Goal: Information Seeking & Learning: Learn about a topic

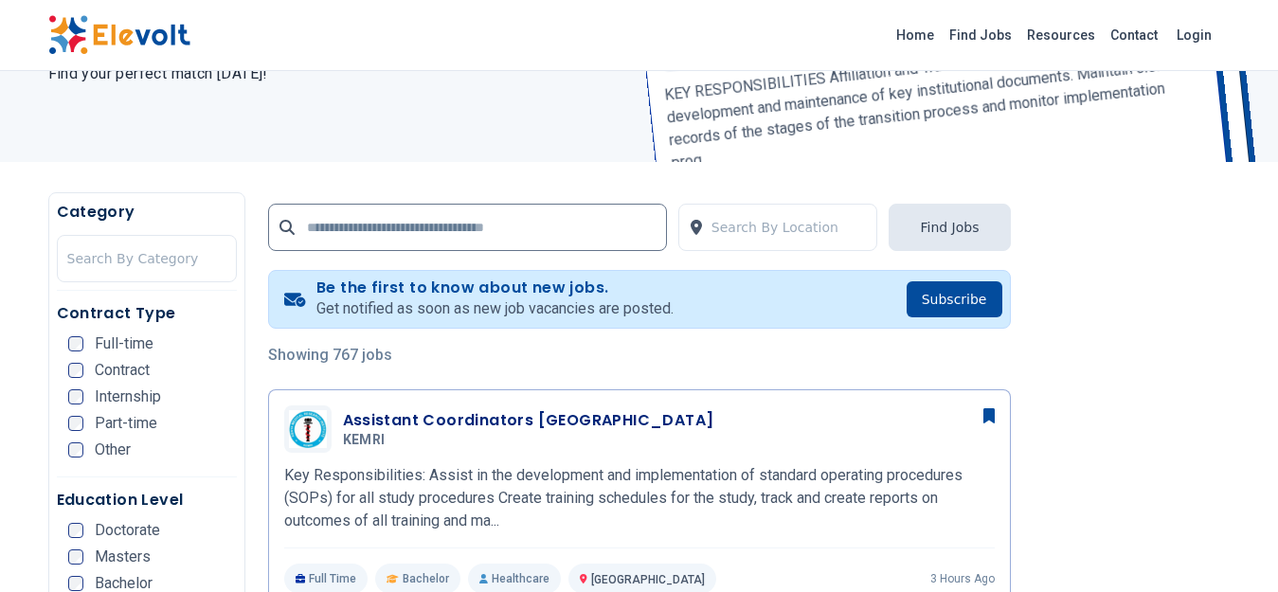
scroll to position [474, 0]
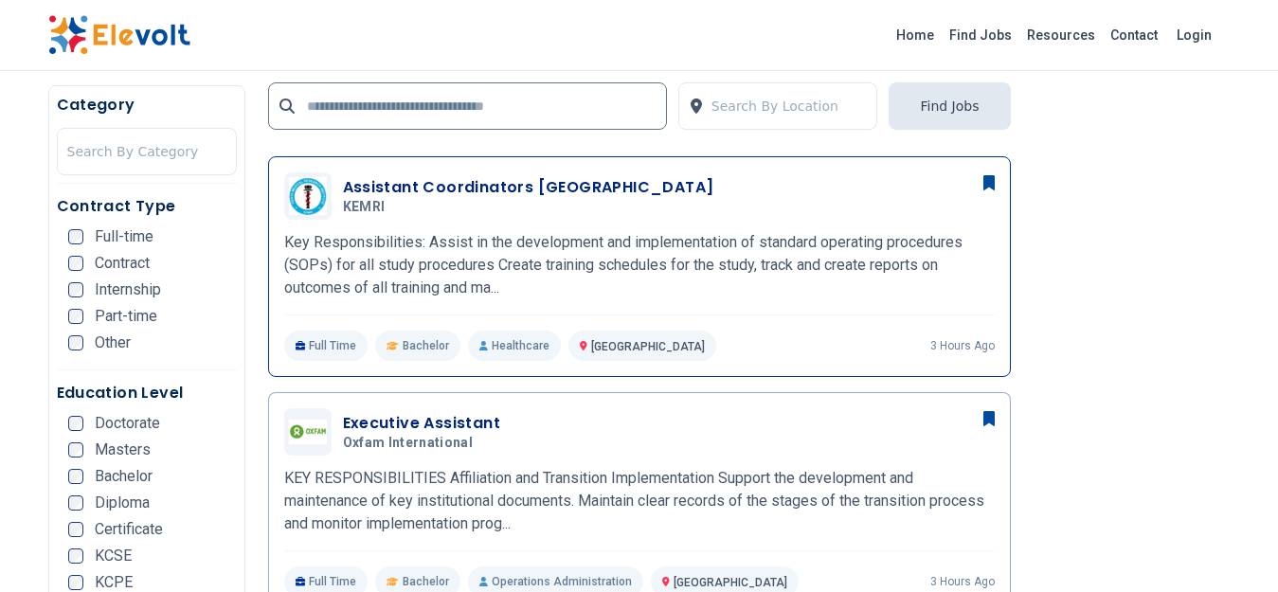
click at [472, 194] on h3 "Assistant Coordinators Nairobi" at bounding box center [528, 187] width 371 height 23
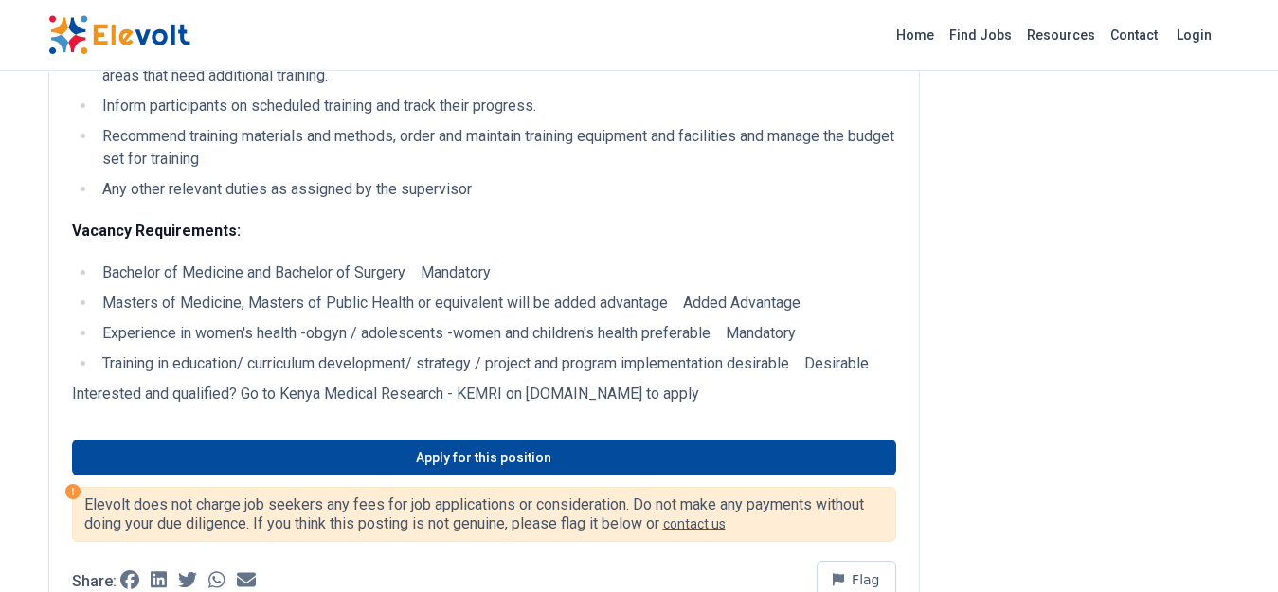
scroll to position [568, 0]
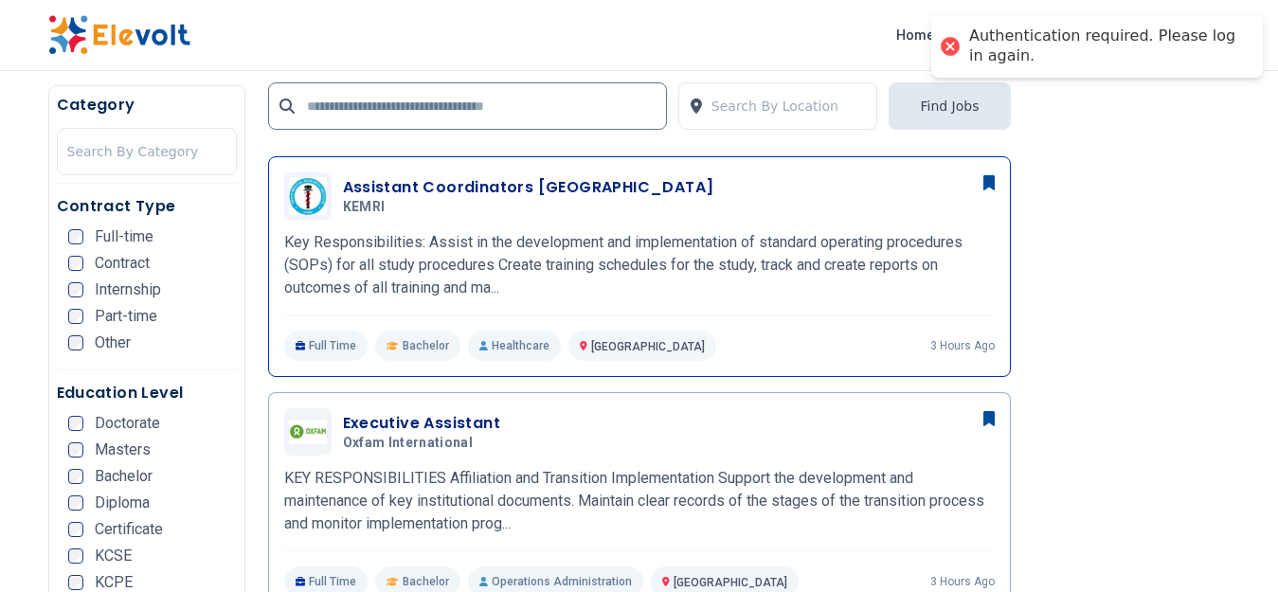
scroll to position [568, 0]
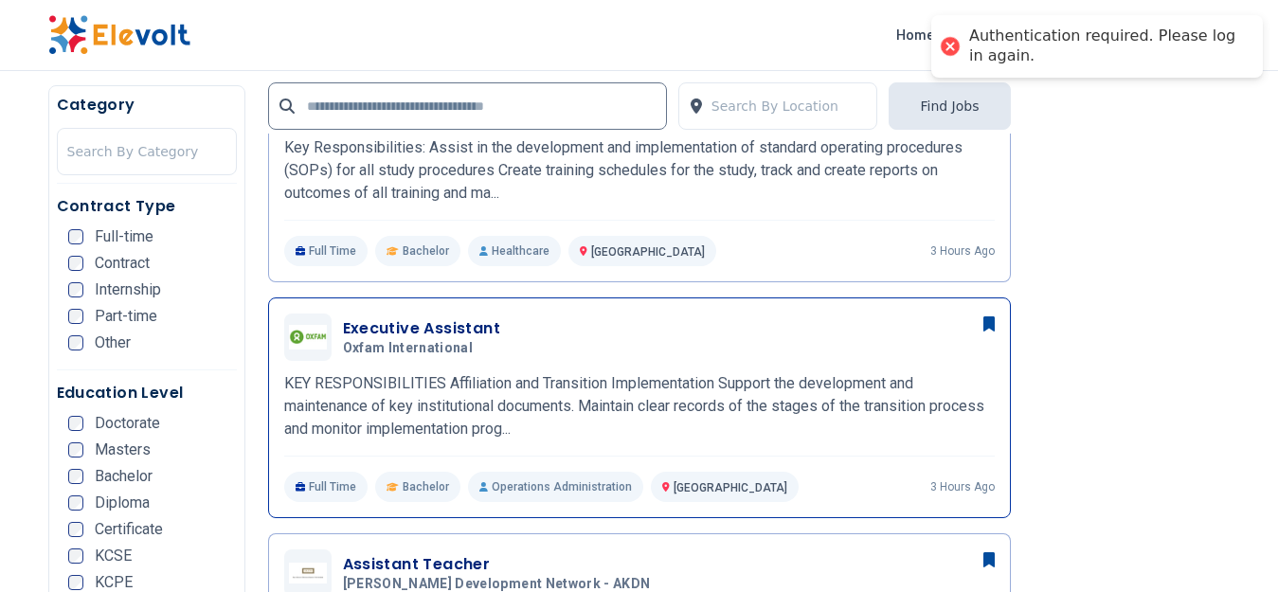
click at [457, 352] on span "Oxfam International" at bounding box center [408, 348] width 131 height 17
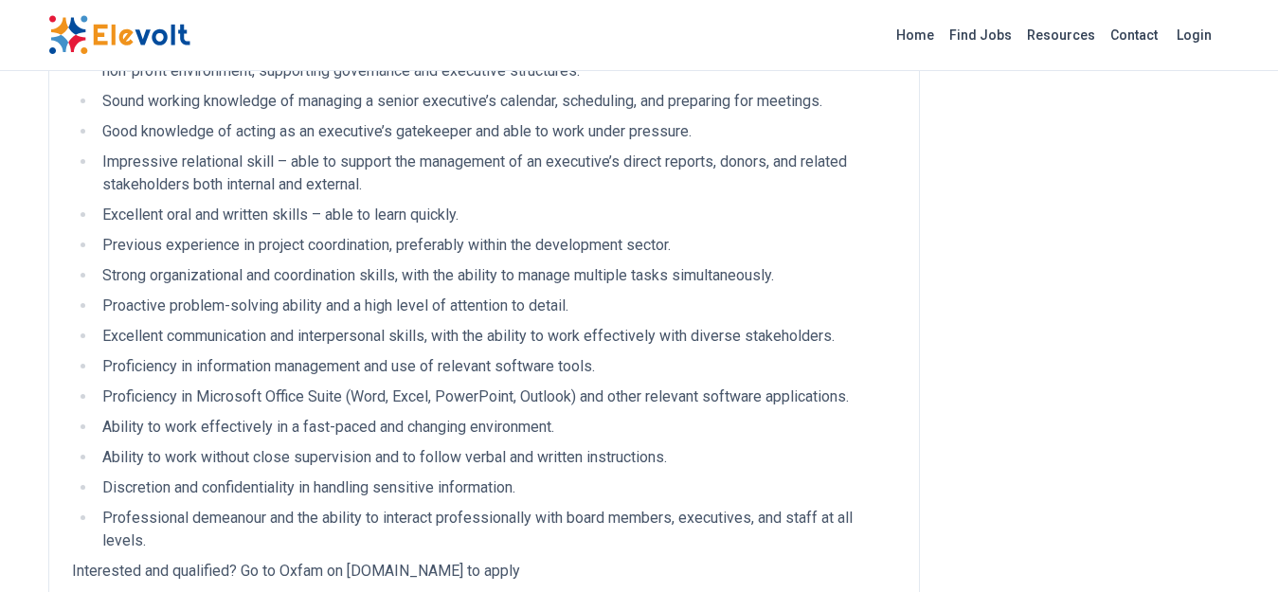
scroll to position [2653, 0]
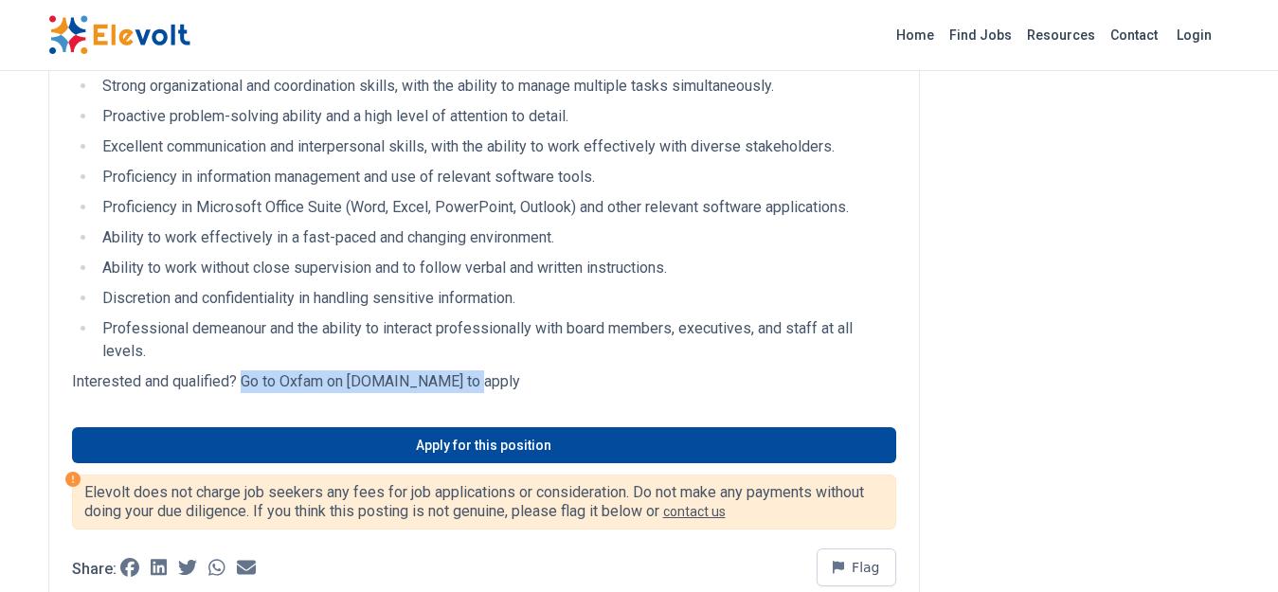
drag, startPoint x: 461, startPoint y: 383, endPoint x: 239, endPoint y: 389, distance: 222.7
type textarea "**********"
click at [239, 389] on p "Interested and qualified? Go to Oxfam on [DOMAIN_NAME] to apply" at bounding box center [484, 381] width 824 height 23
copy p "Go to Oxfam on [DOMAIN_NAME]"
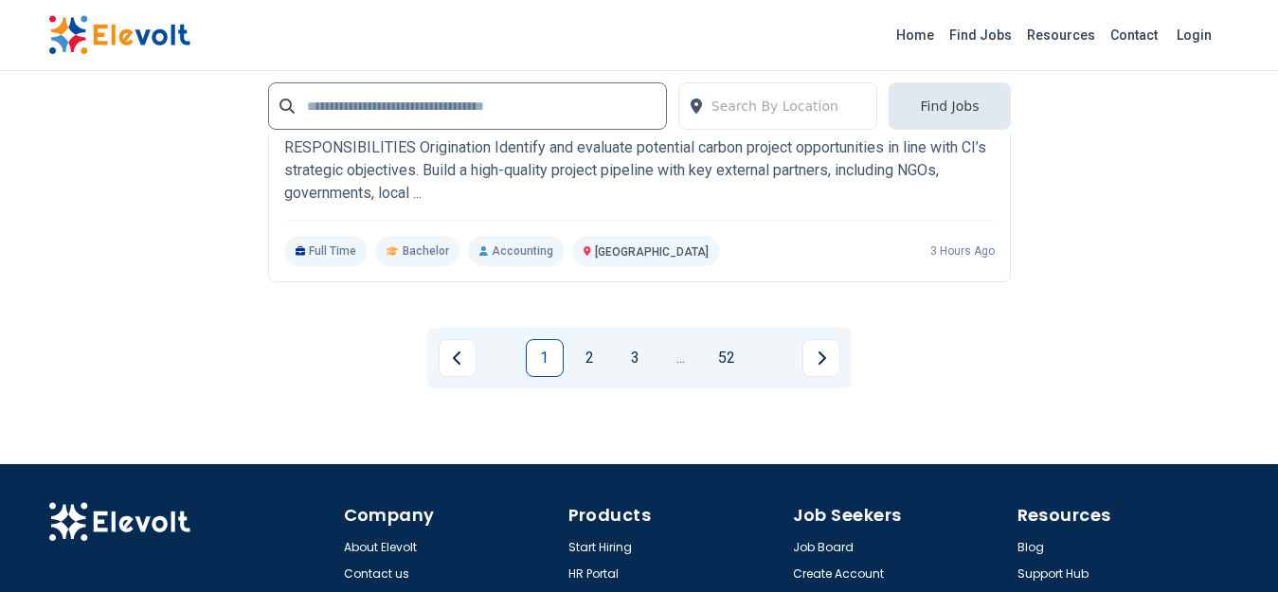
scroll to position [4453, 0]
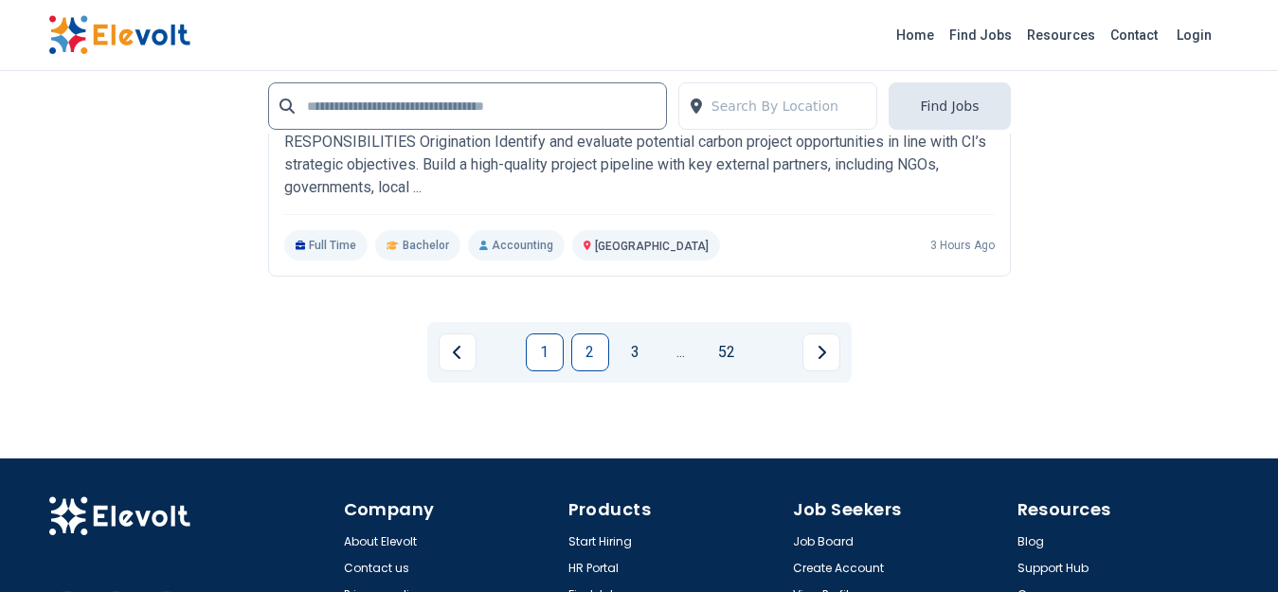
click at [579, 347] on link "2" at bounding box center [590, 352] width 38 height 38
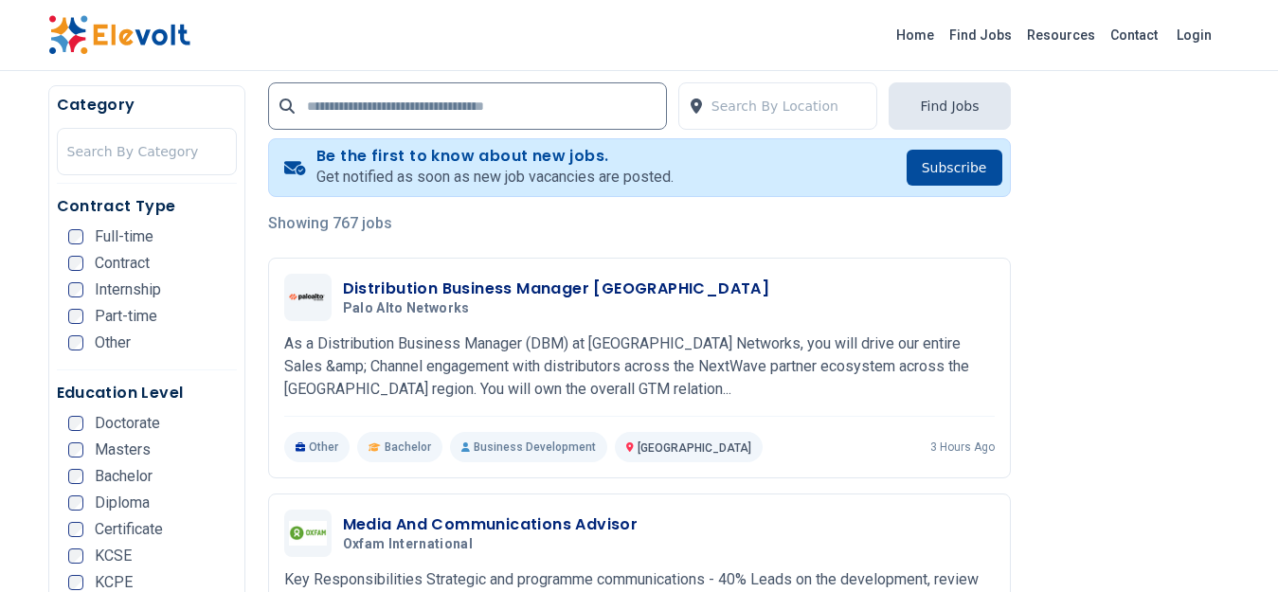
scroll to position [379, 0]
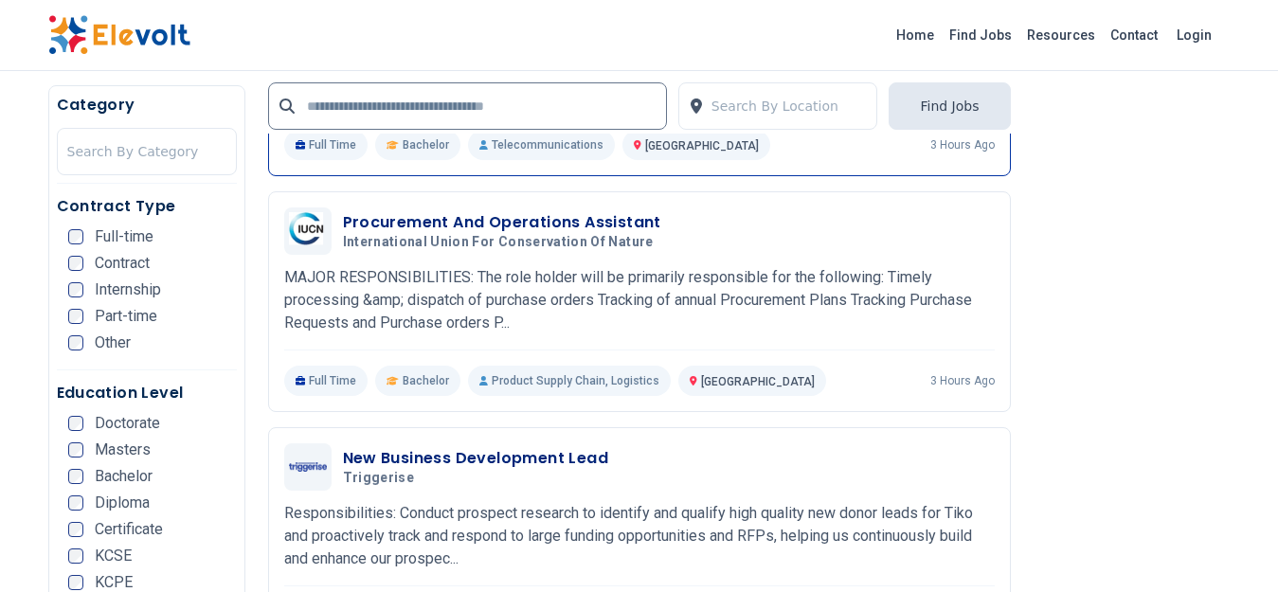
scroll to position [947, 0]
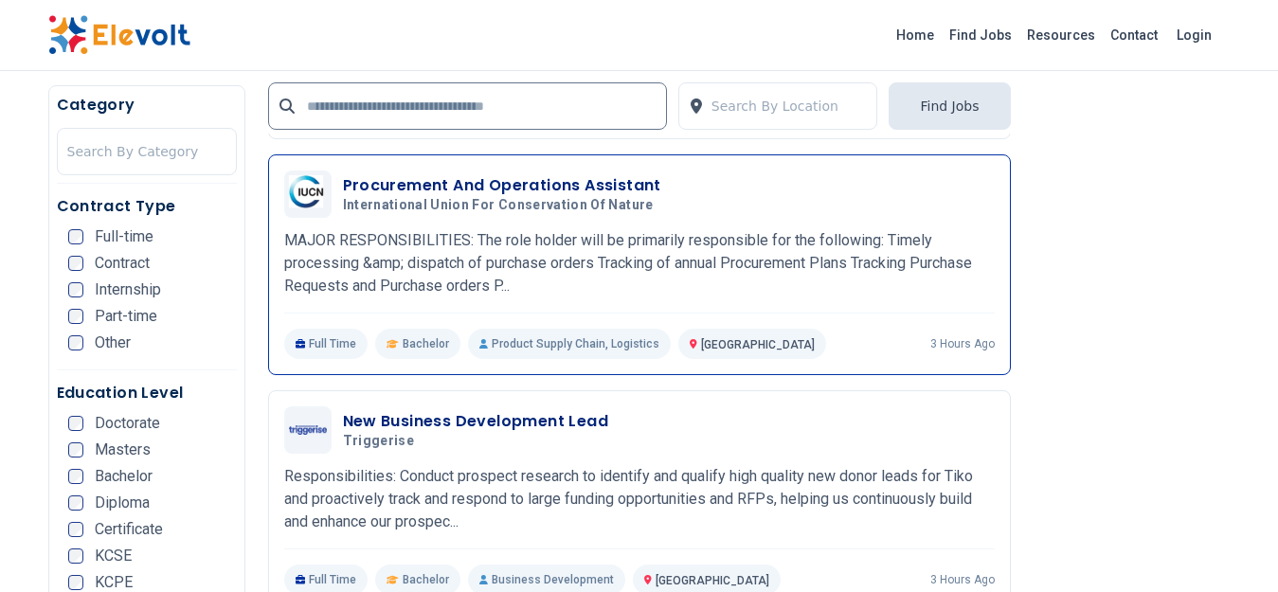
click at [396, 247] on p "MAJOR RESPONSIBILITIES: The role holder will be primarily responsible for the f…" at bounding box center [639, 263] width 711 height 68
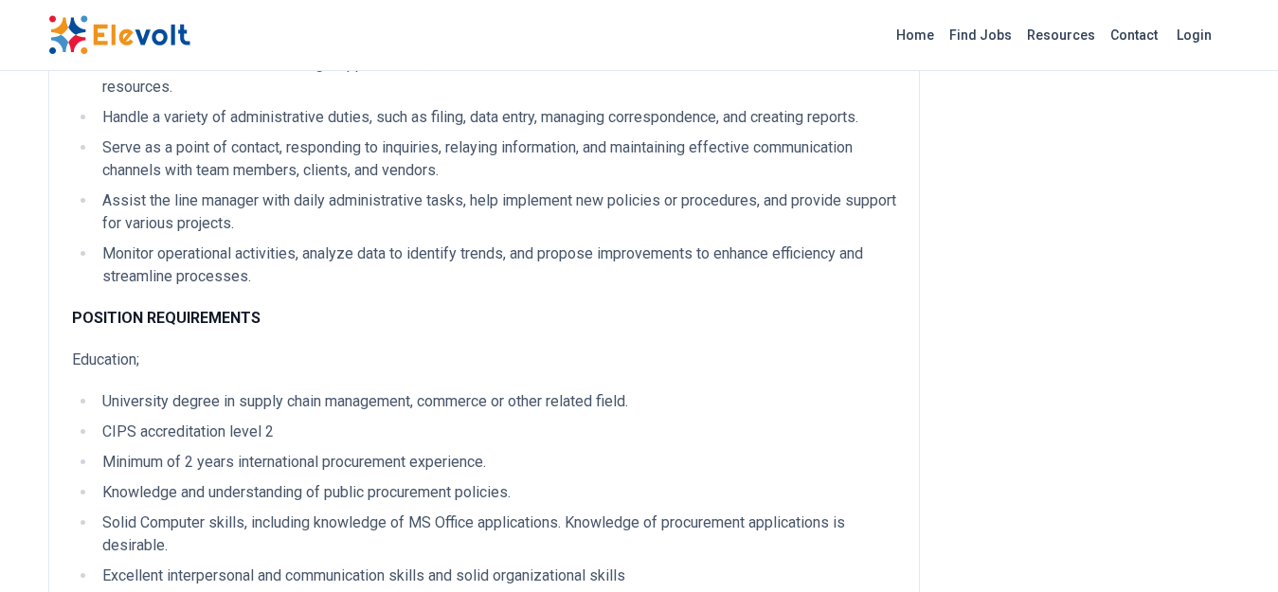
scroll to position [1137, 0]
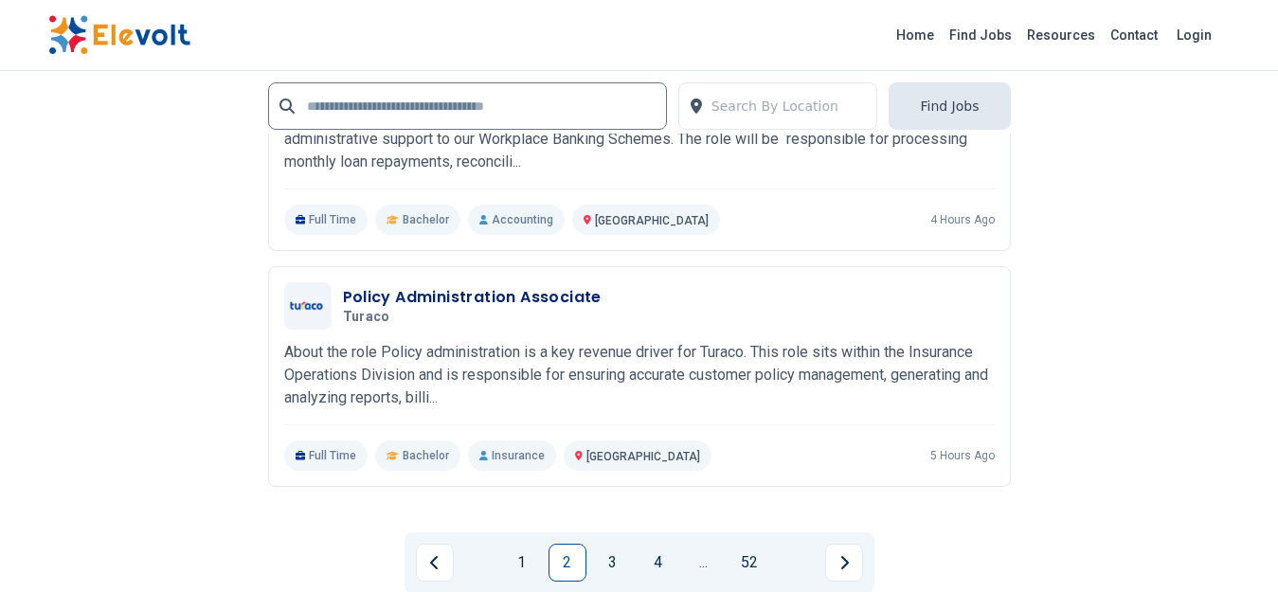
scroll to position [4263, 0]
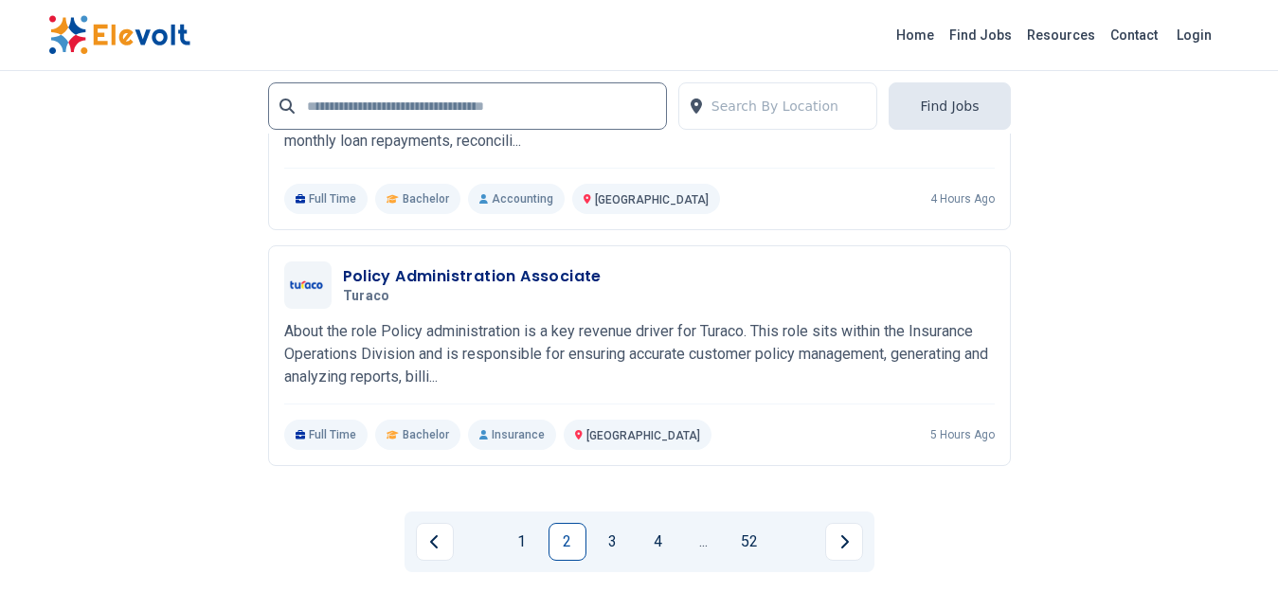
click at [619, 539] on link "3" at bounding box center [613, 542] width 38 height 38
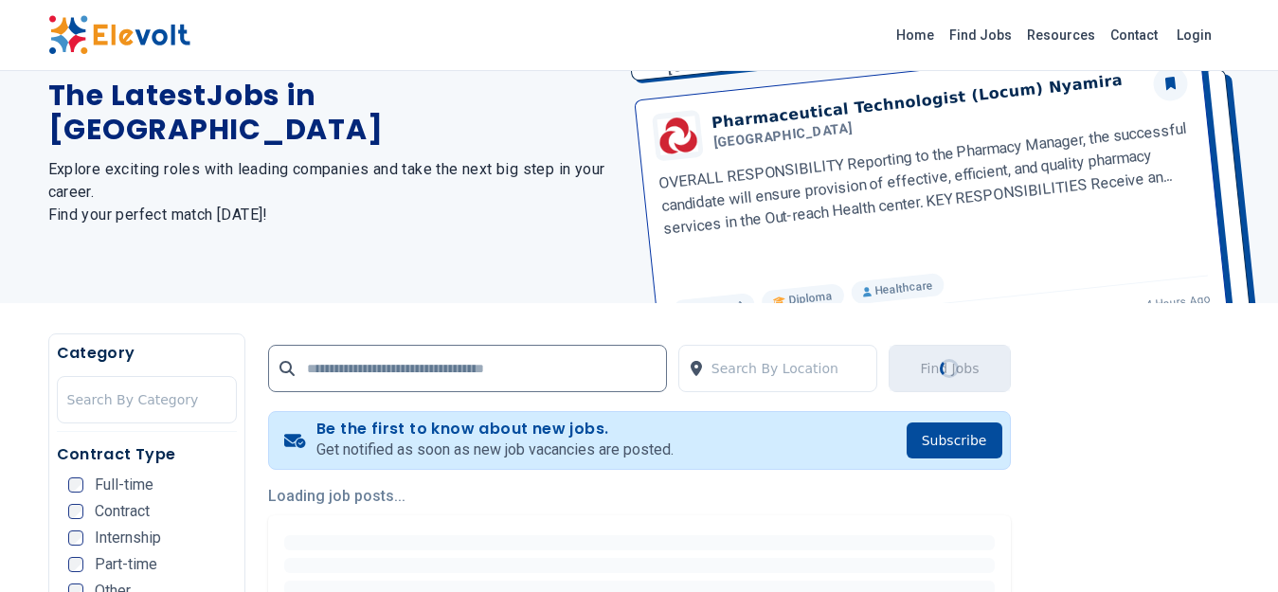
scroll to position [0, 0]
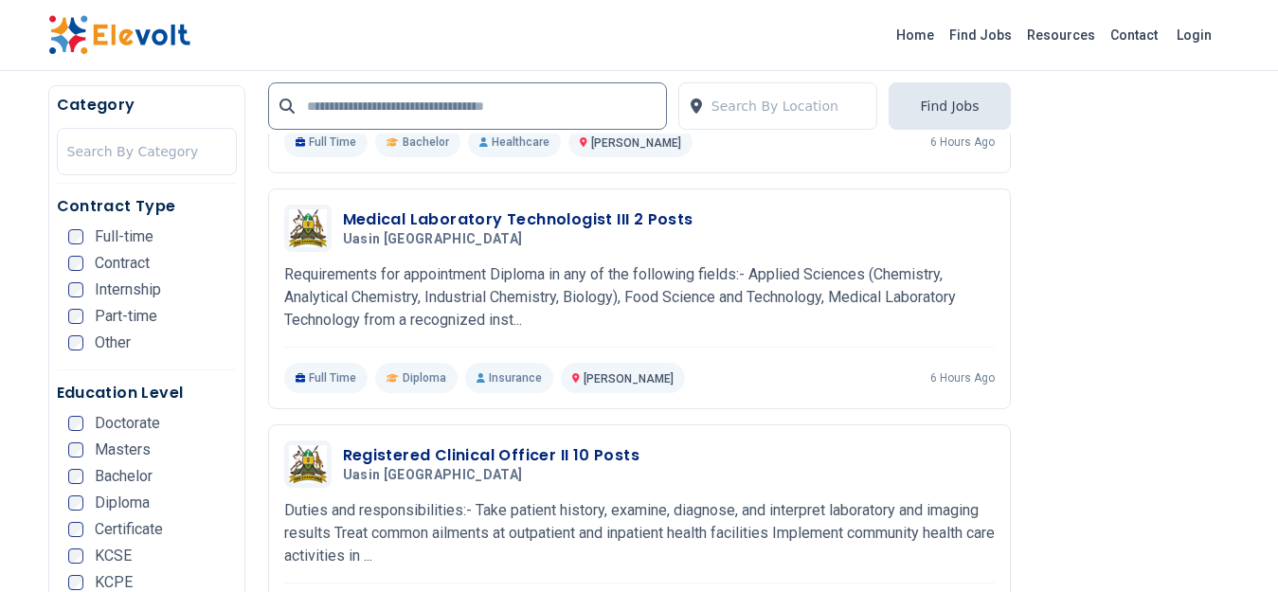
scroll to position [3221, 0]
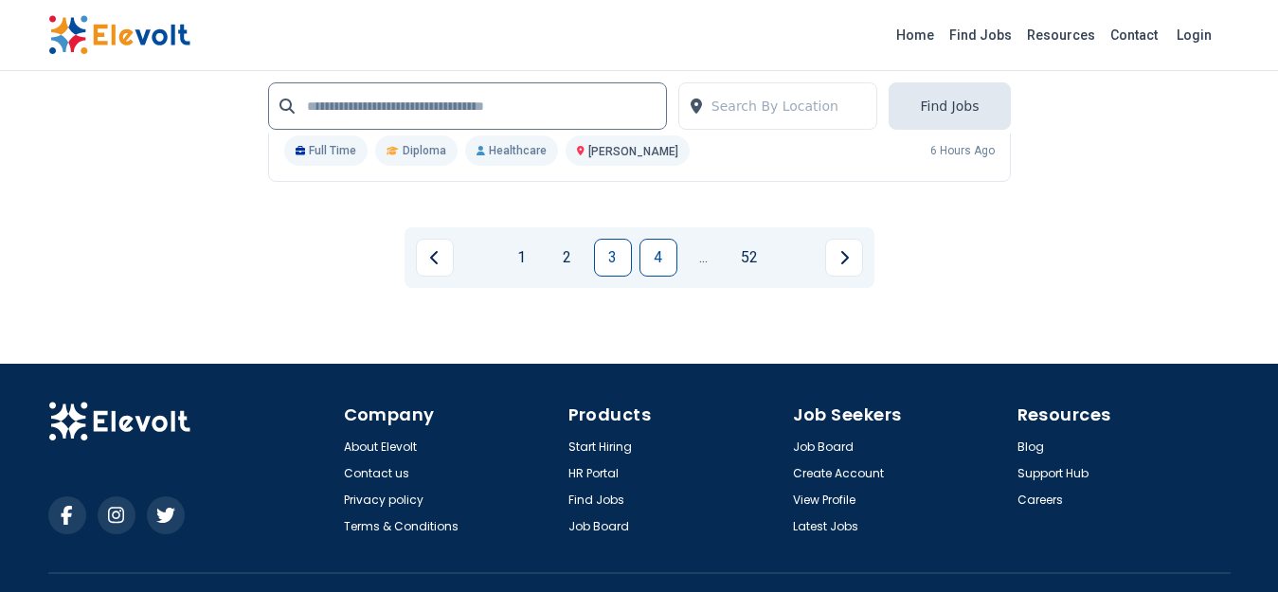
click at [663, 252] on link "4" at bounding box center [658, 258] width 38 height 38
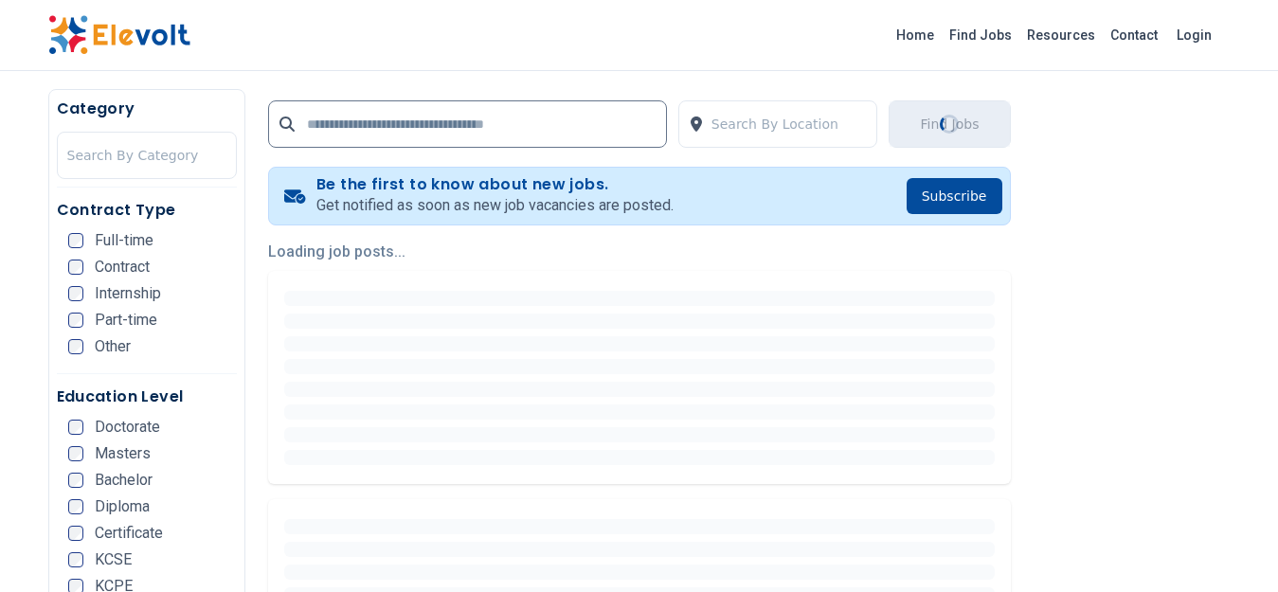
scroll to position [13, 0]
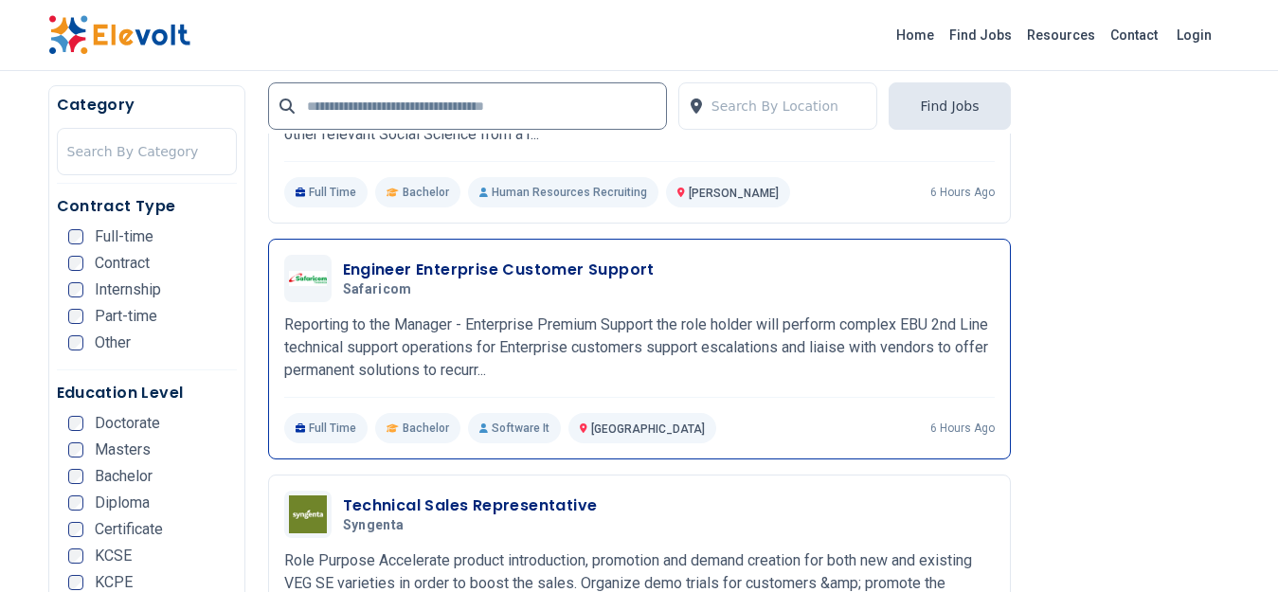
scroll to position [3505, 0]
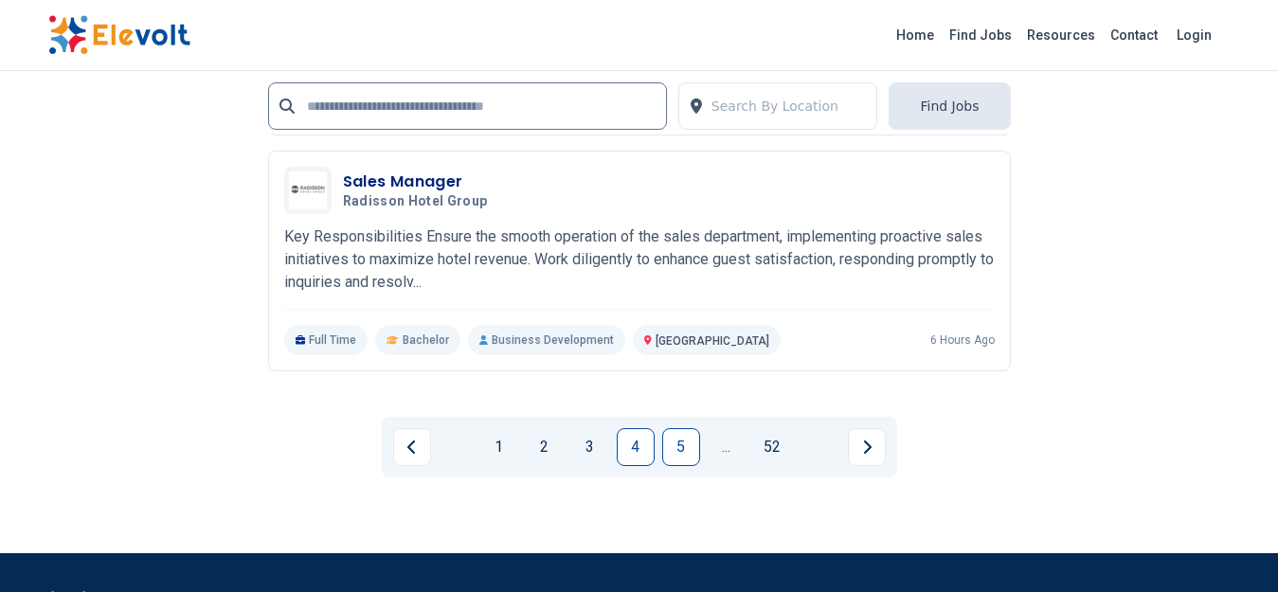
click at [690, 443] on link "5" at bounding box center [681, 447] width 38 height 38
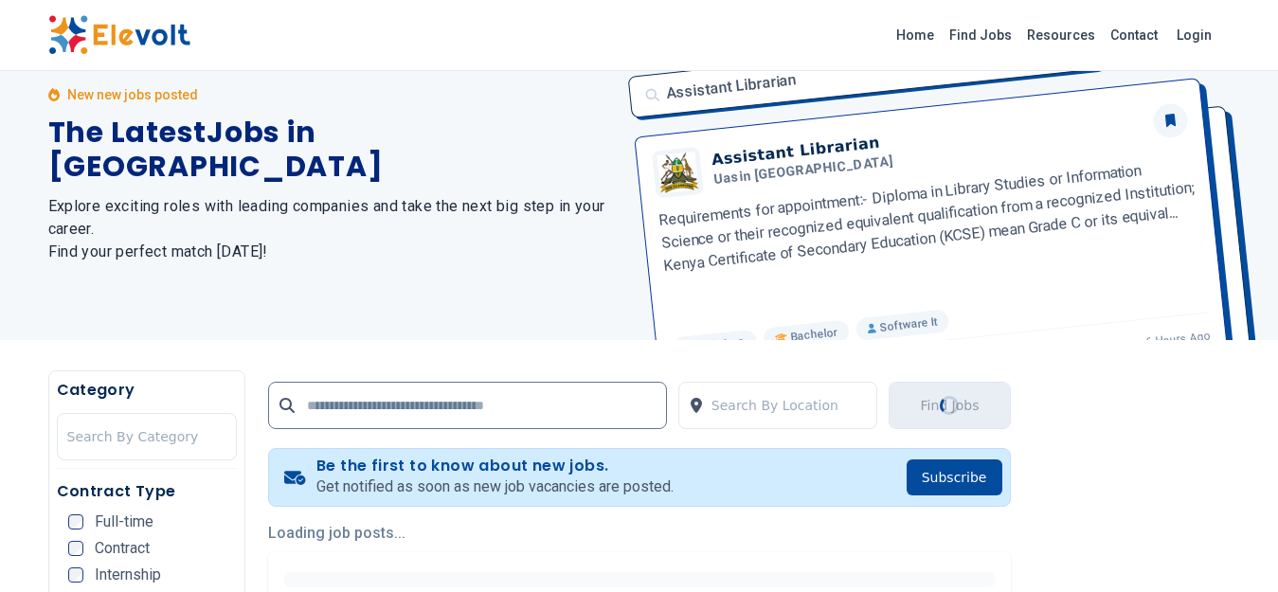
scroll to position [0, 0]
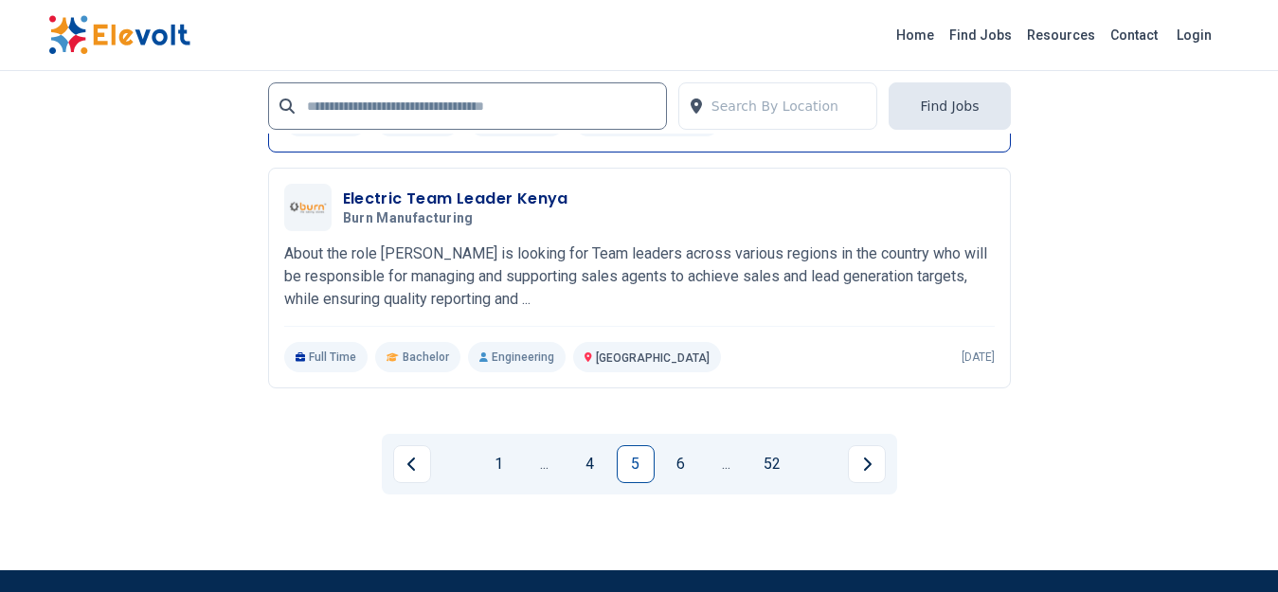
scroll to position [4453, 0]
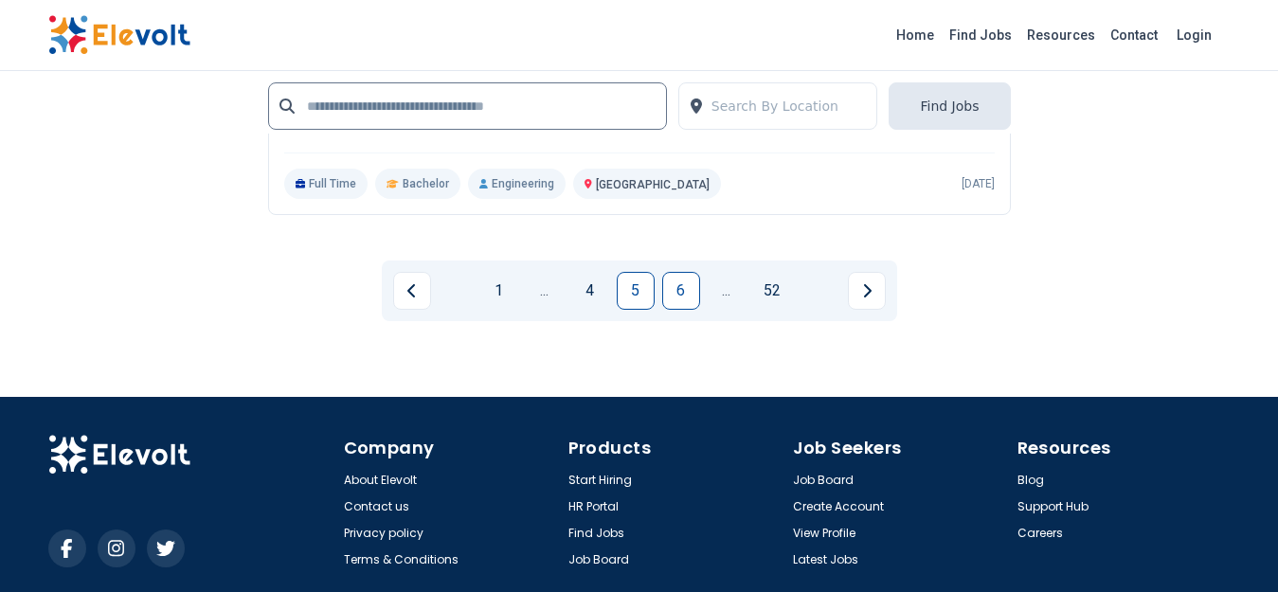
click at [681, 290] on link "6" at bounding box center [681, 291] width 38 height 38
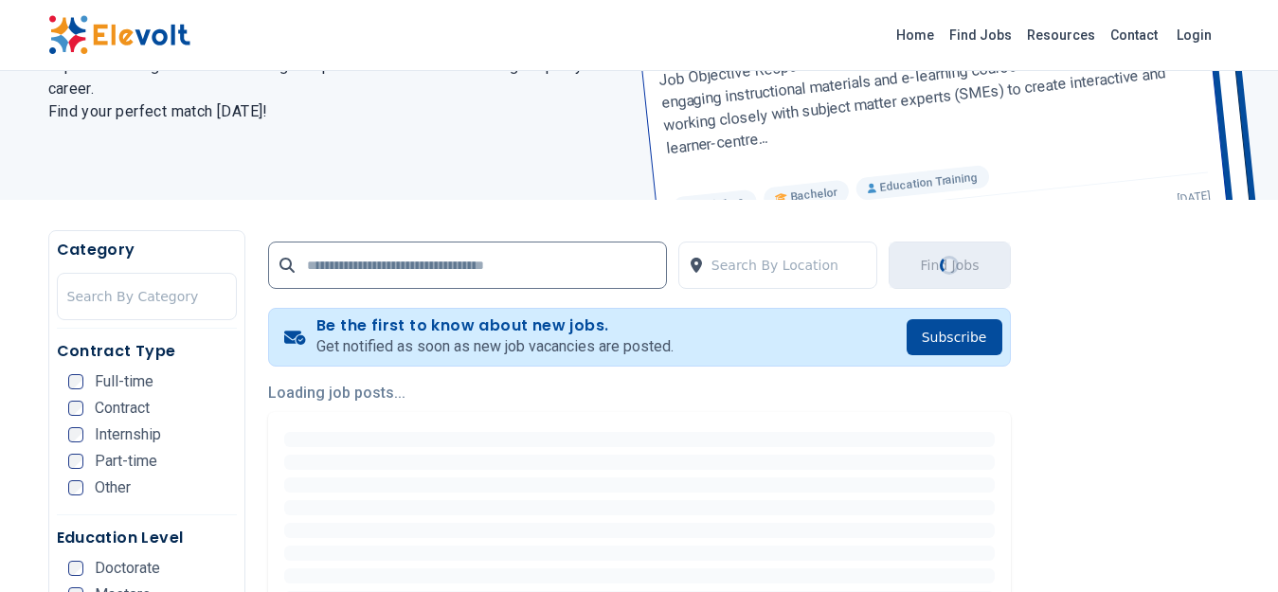
scroll to position [0, 0]
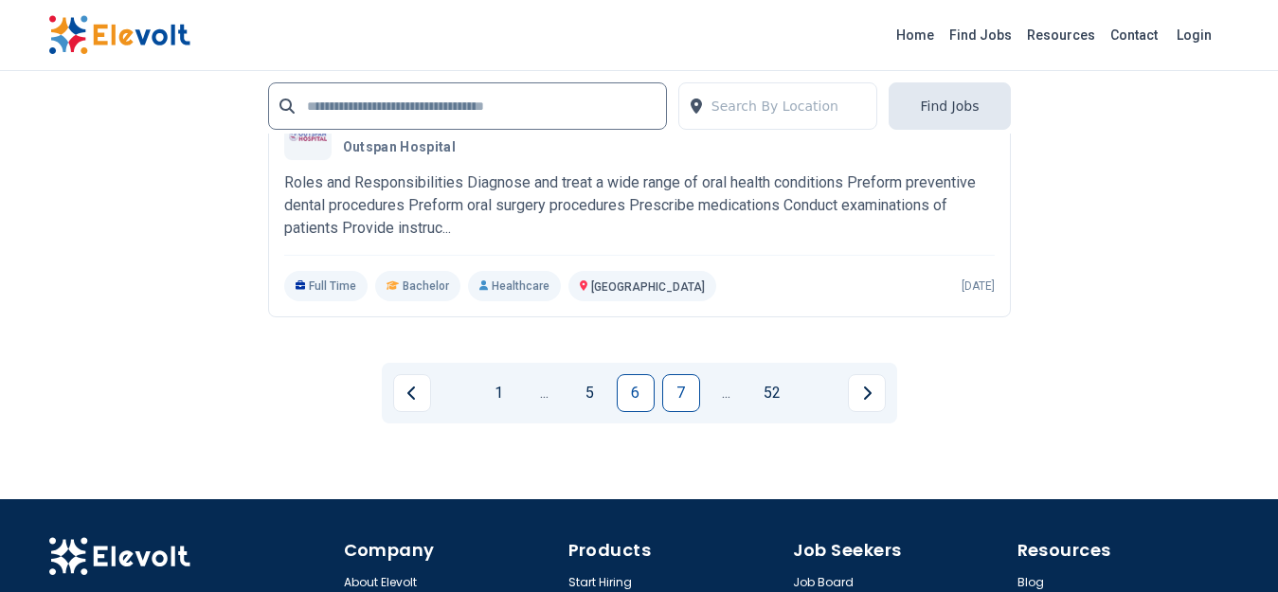
scroll to position [4263, 0]
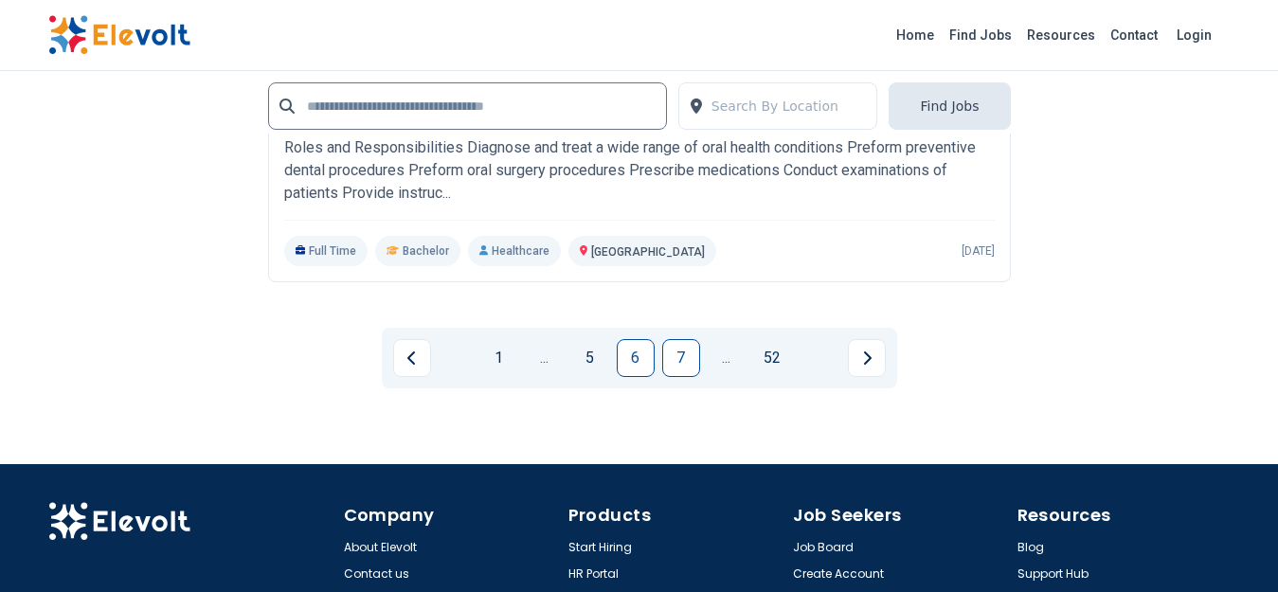
click at [675, 349] on link "7" at bounding box center [681, 358] width 38 height 38
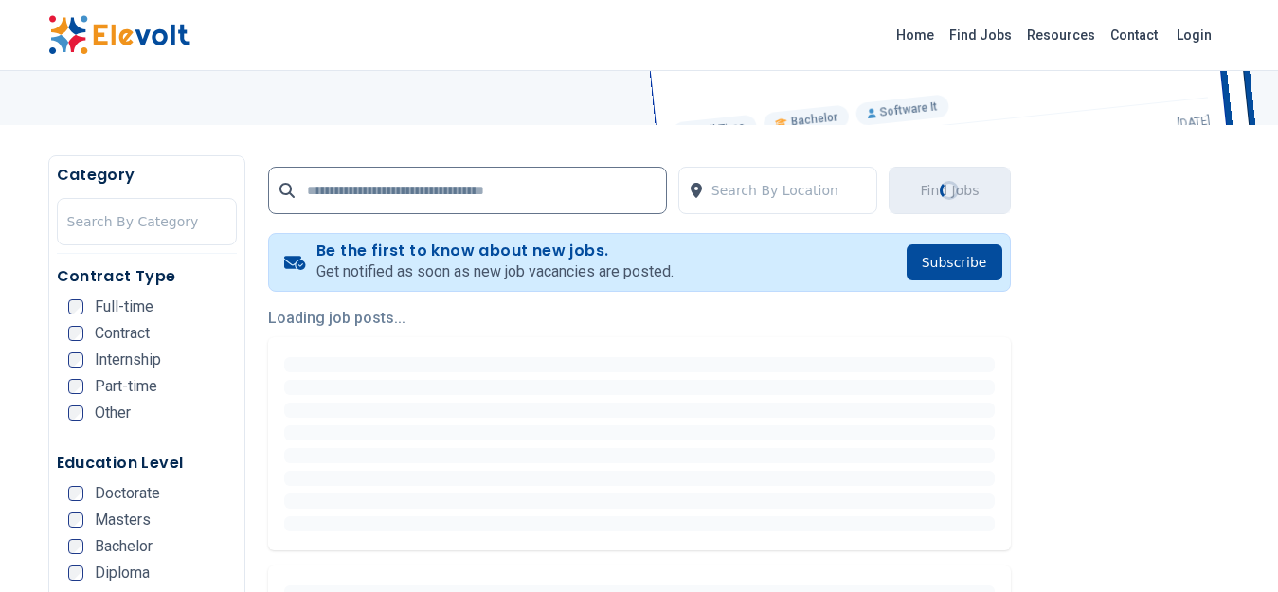
scroll to position [284, 0]
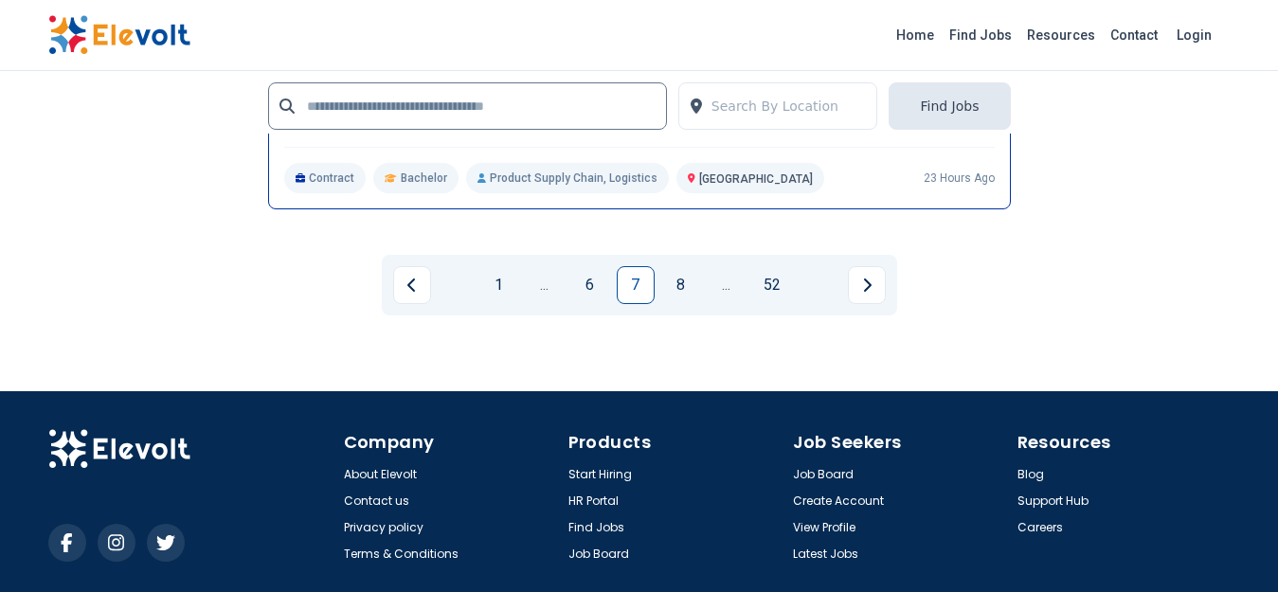
scroll to position [4239, 0]
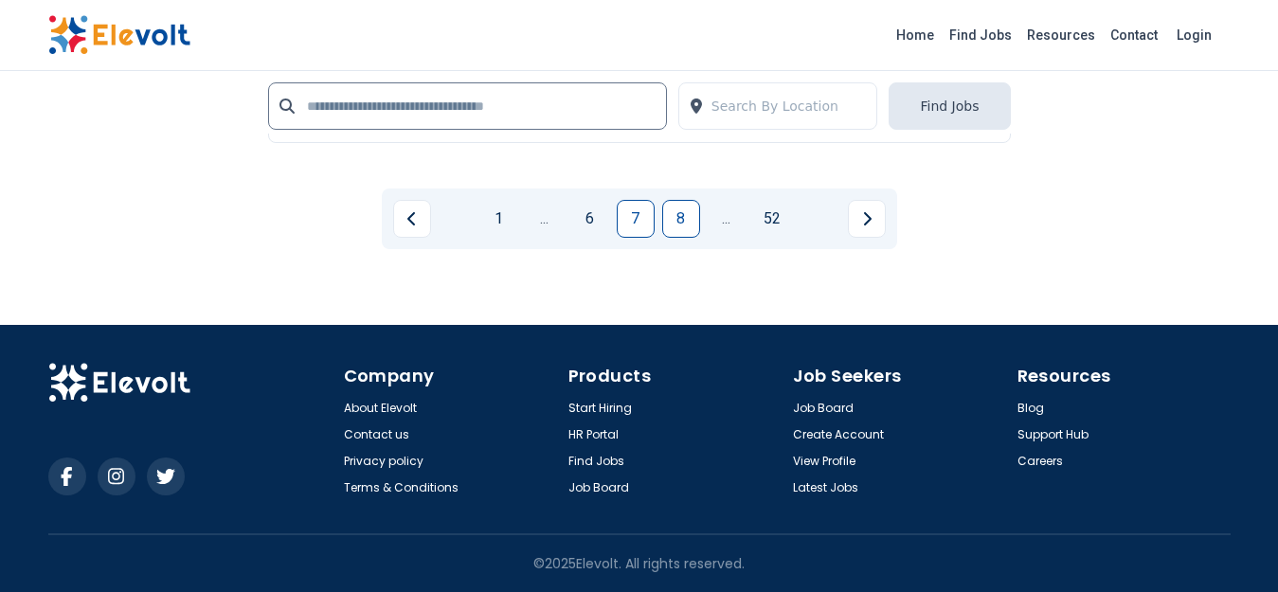
click at [677, 220] on link "8" at bounding box center [681, 219] width 38 height 38
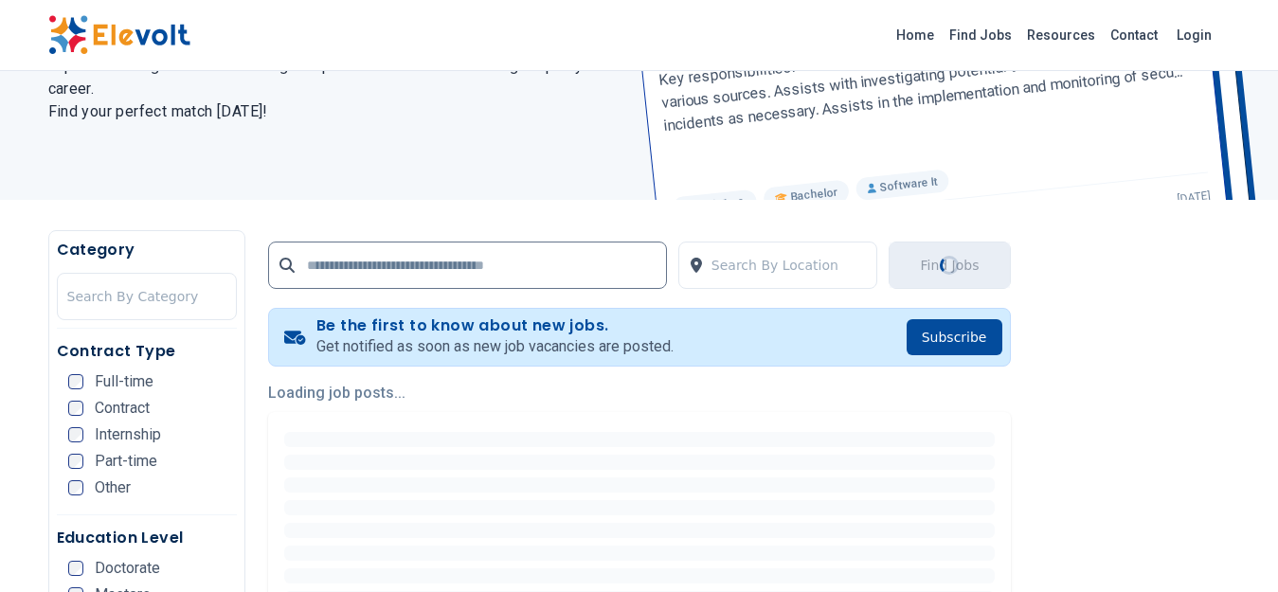
scroll to position [0, 0]
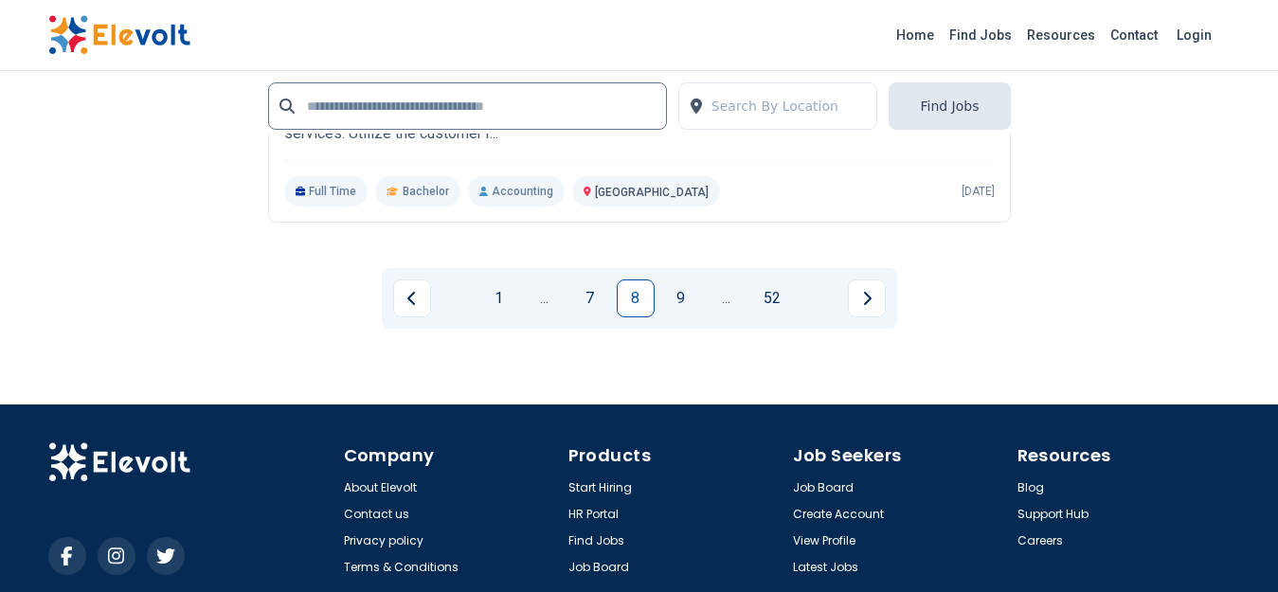
scroll to position [4168, 0]
